Goal: Browse casually: Explore the website without a specific task or goal

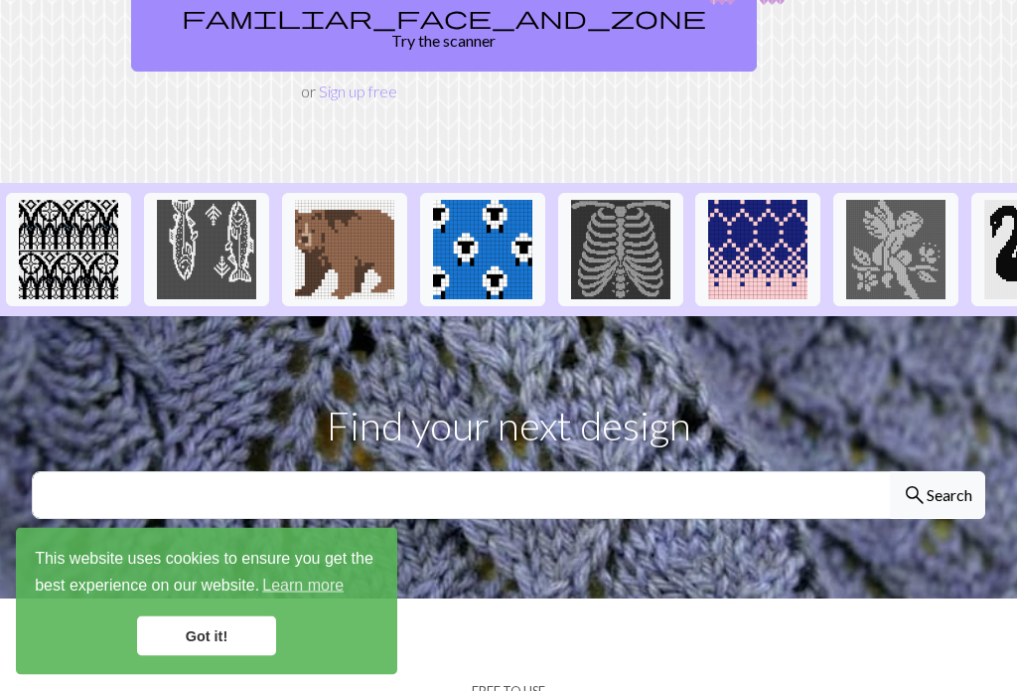
scroll to position [341, 0]
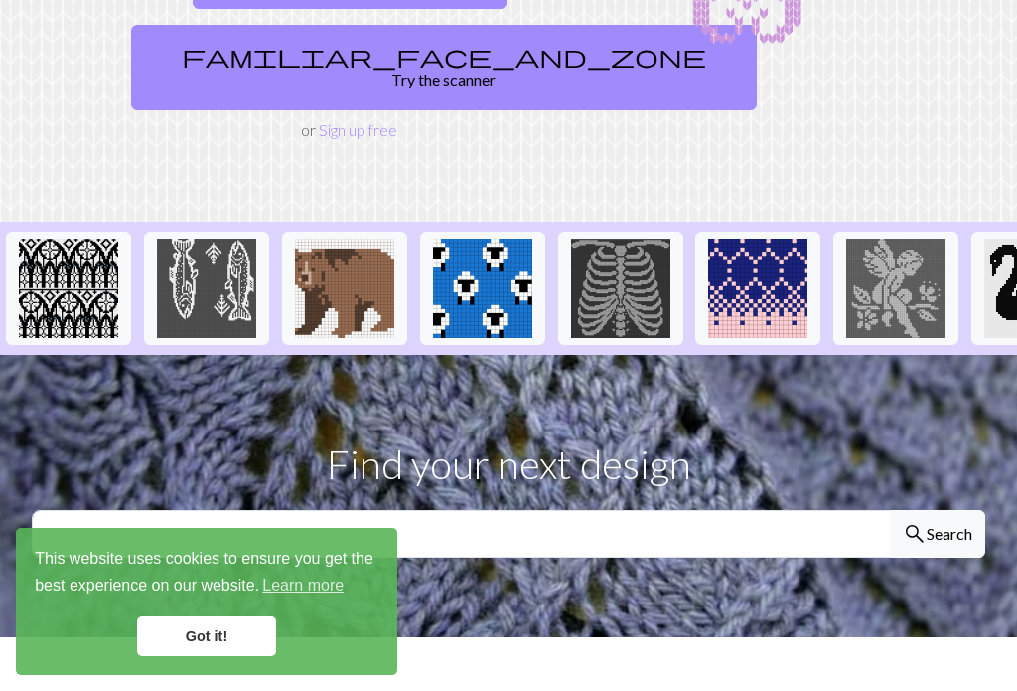
click at [486, 273] on img at bounding box center [482, 287] width 99 height 99
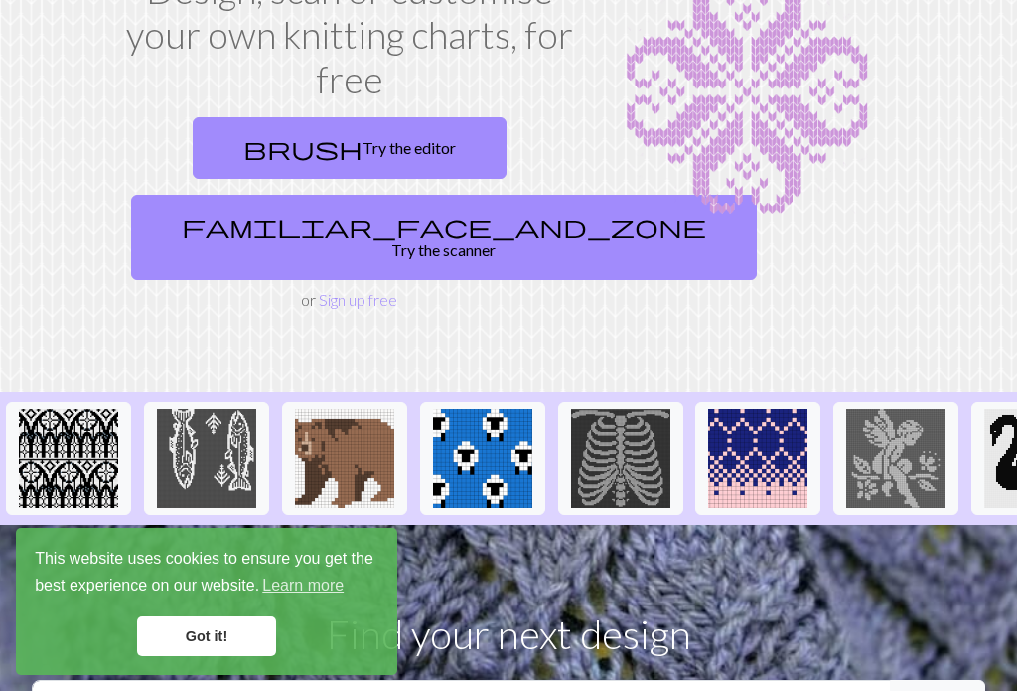
scroll to position [128, 0]
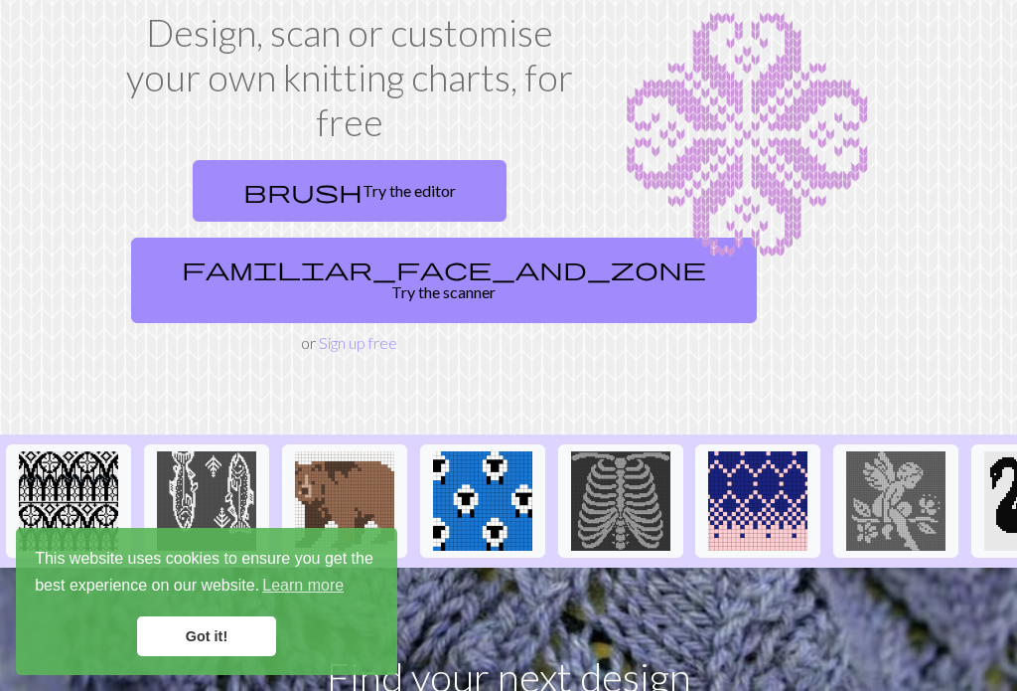
click at [362, 197] on link "brush Try the editor" at bounding box center [350, 191] width 314 height 62
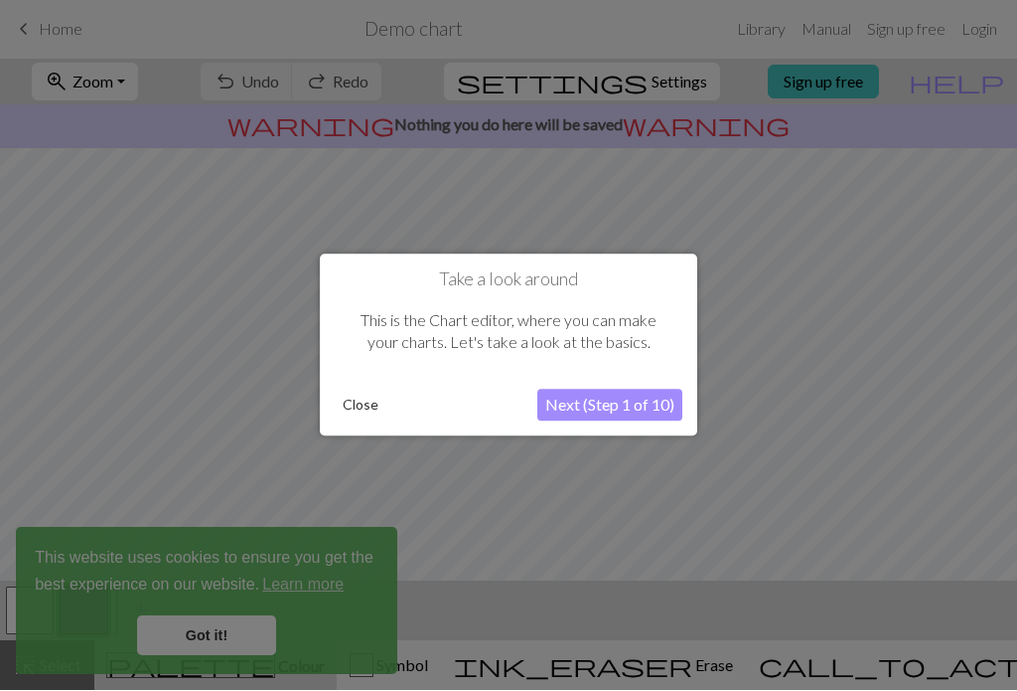
click at [359, 417] on button "Close" at bounding box center [361, 405] width 52 height 30
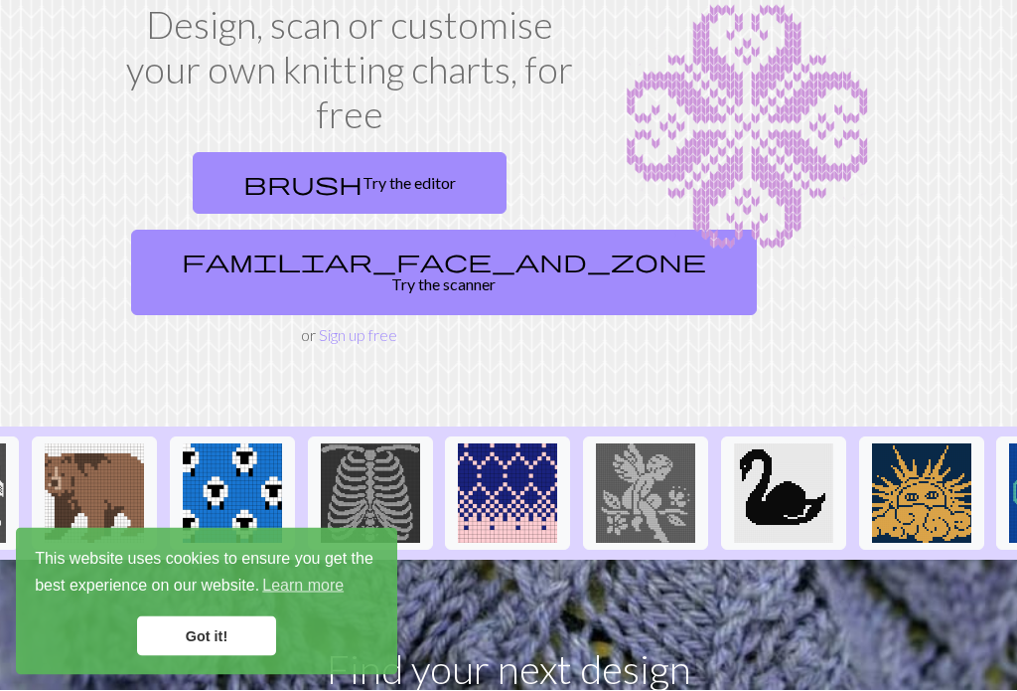
scroll to position [0, 266]
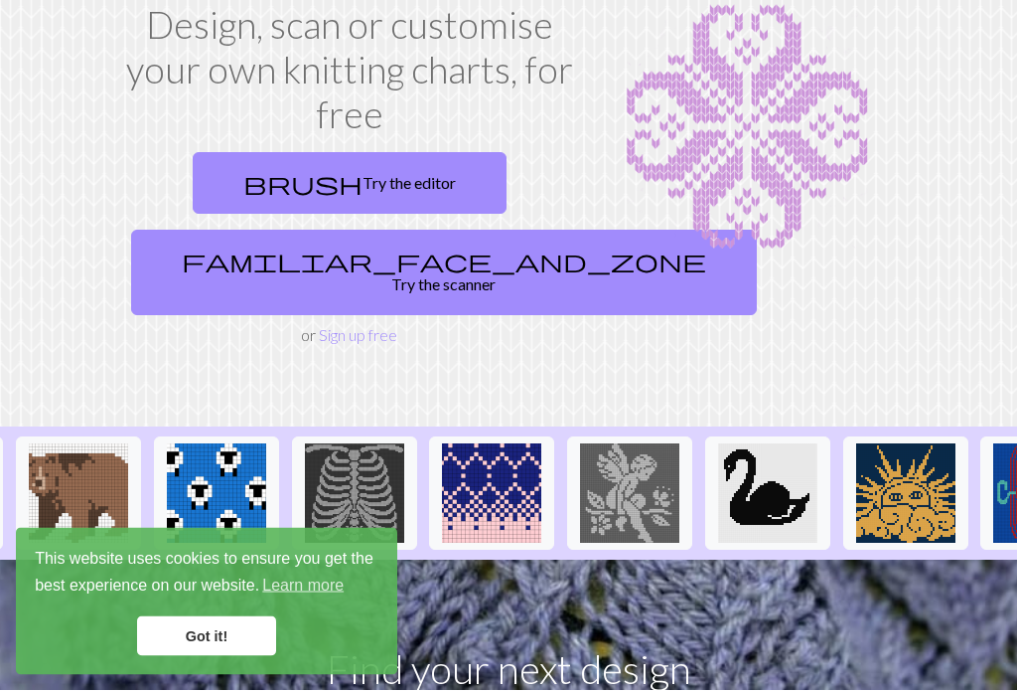
click at [510, 488] on img at bounding box center [491, 493] width 99 height 99
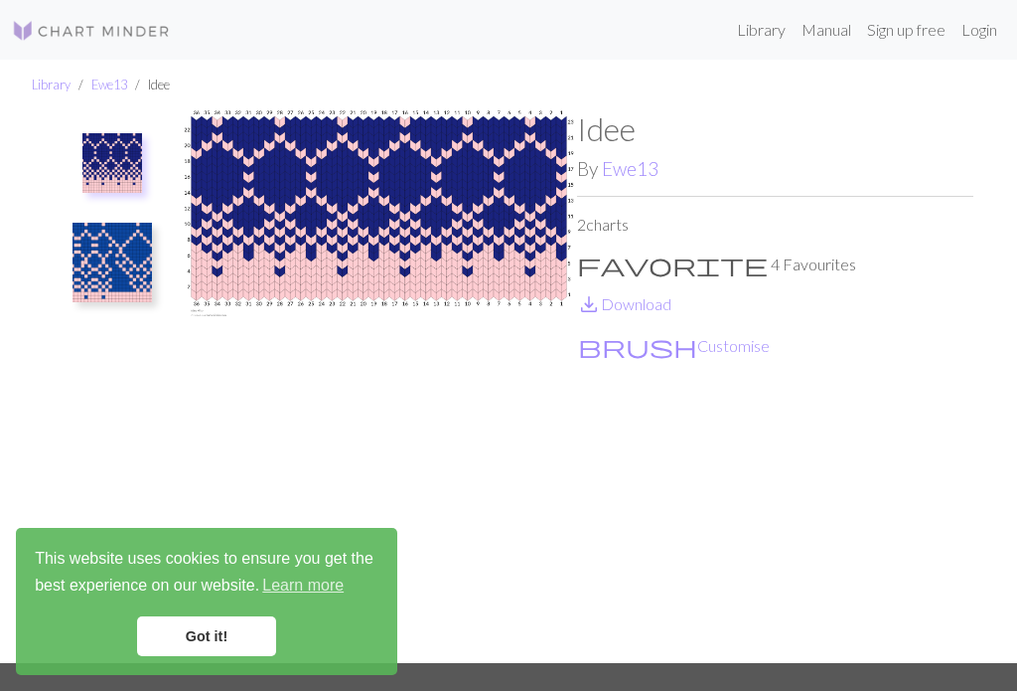
click at [292, 239] on img at bounding box center [379, 386] width 396 height 552
click at [900, 44] on link "Sign up free" at bounding box center [906, 30] width 94 height 40
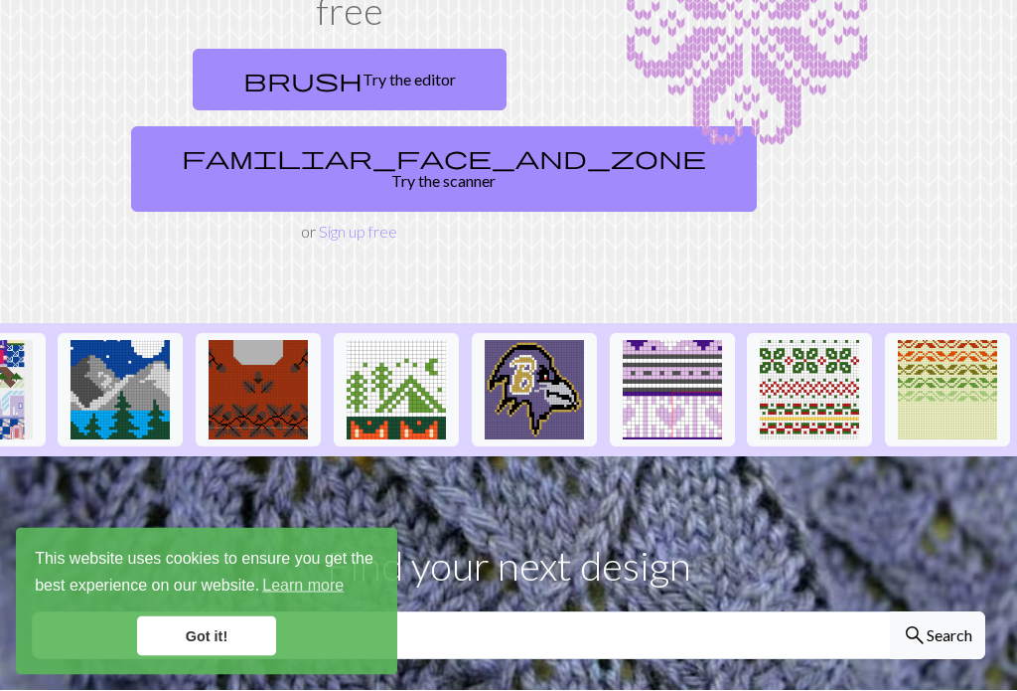
scroll to position [0, 2430]
click at [682, 361] on img at bounding box center [672, 390] width 99 height 99
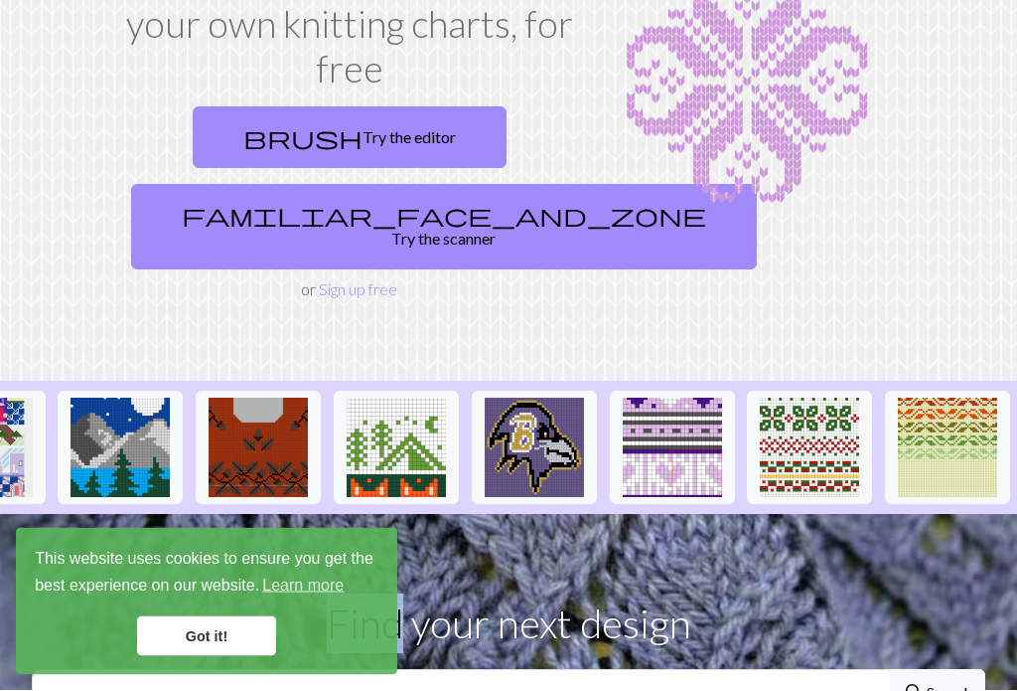
scroll to position [0, 2430]
click at [819, 431] on img at bounding box center [809, 447] width 99 height 99
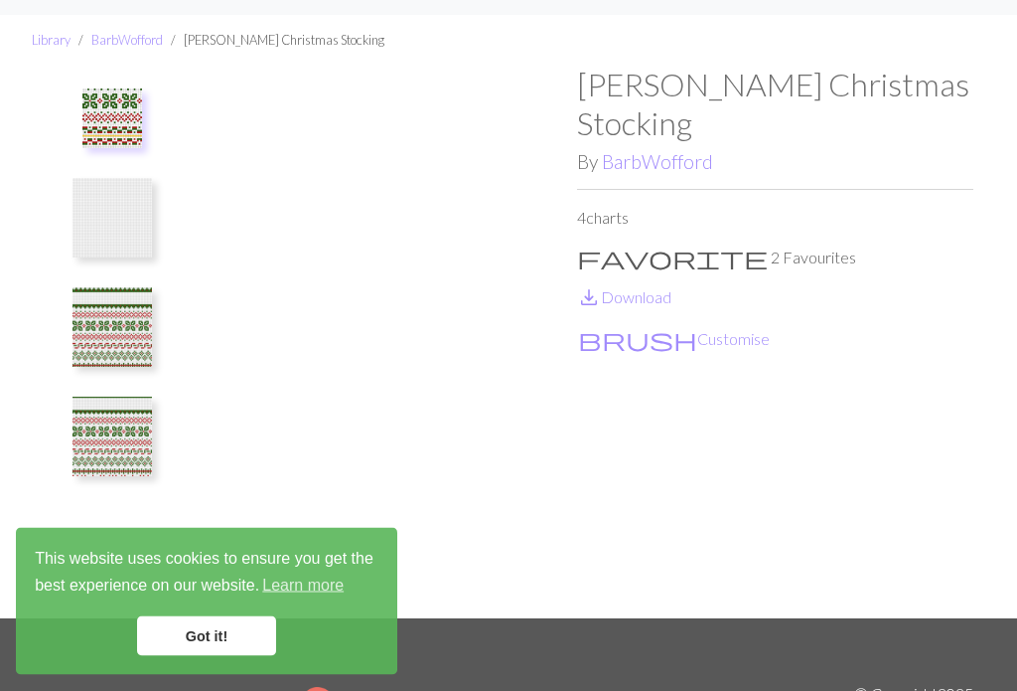
scroll to position [41, 0]
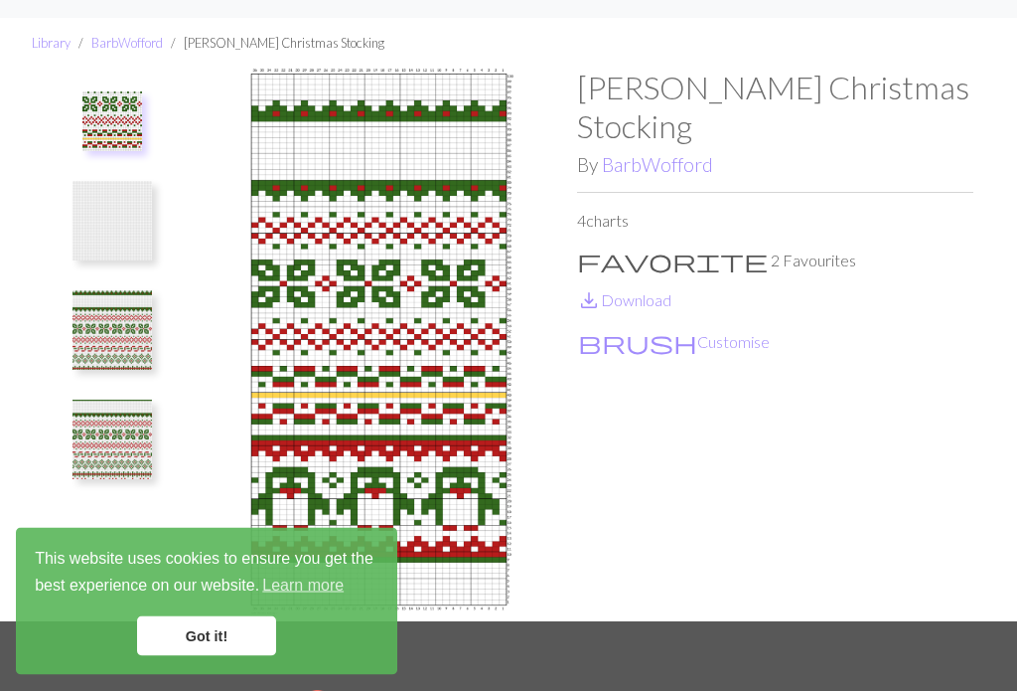
click at [610, 193] on div "[PERSON_NAME] Christmas Stocking By BarbWofford 4 charts favorite 2 Favourites …" at bounding box center [775, 346] width 396 height 552
click at [607, 196] on div "[PERSON_NAME] Christmas Stocking By BarbWofford 4 charts favorite 2 Favourites …" at bounding box center [775, 346] width 396 height 552
click at [606, 210] on p "4 charts" at bounding box center [775, 222] width 396 height 24
click at [211, 656] on link "Got it!" at bounding box center [206, 636] width 139 height 40
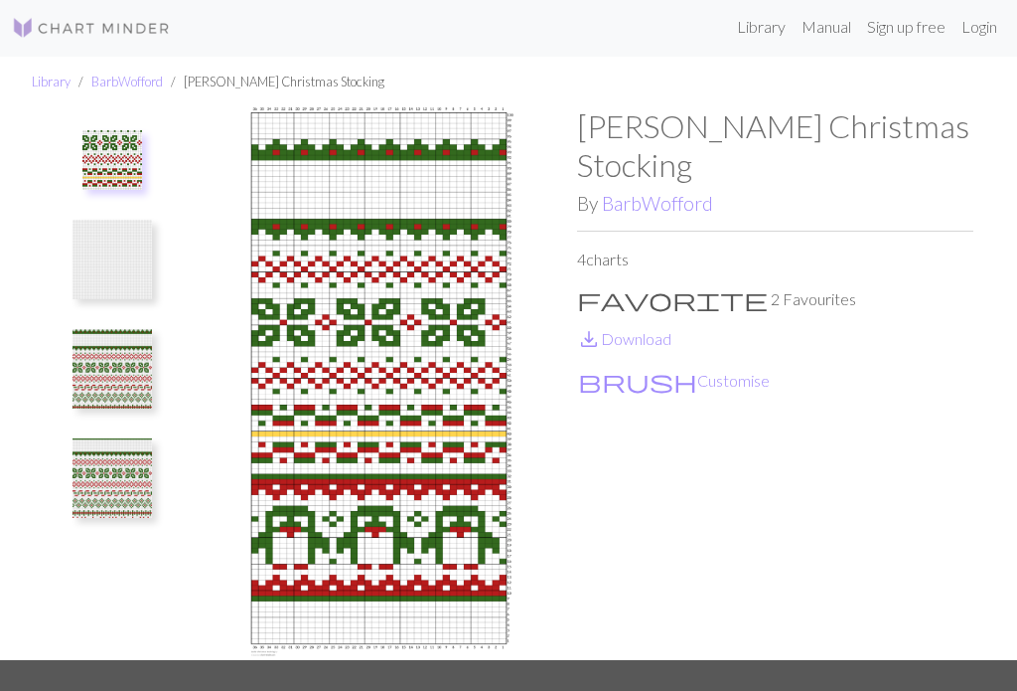
scroll to position [0, 0]
